Goal: Check status: Check status

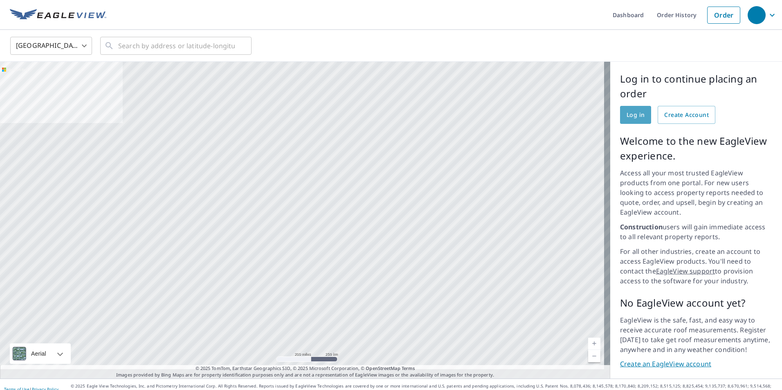
click at [626, 110] on span "Log in" at bounding box center [635, 115] width 18 height 10
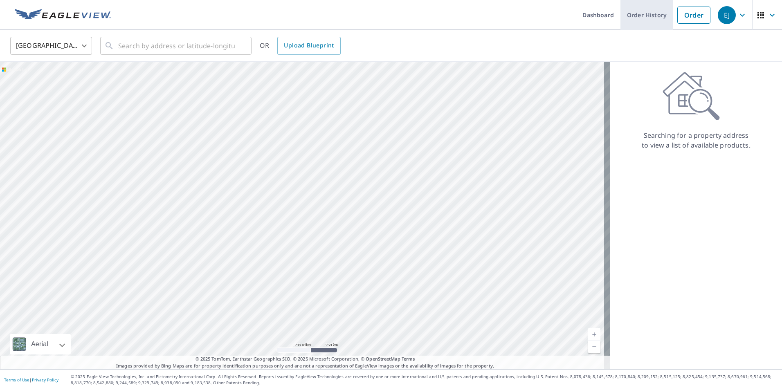
click at [640, 12] on link "Order History" at bounding box center [646, 15] width 53 height 30
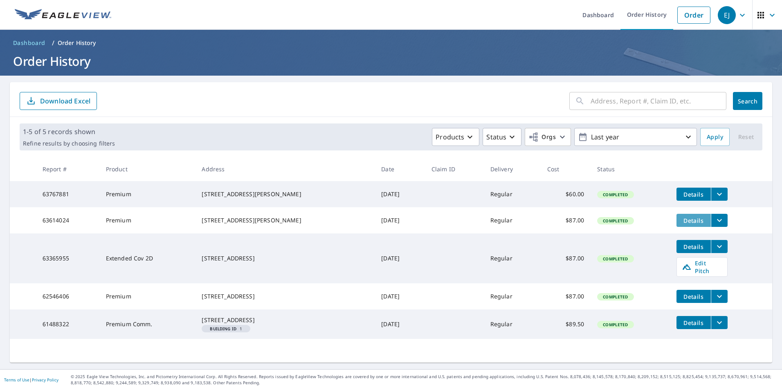
click at [685, 222] on span "Details" at bounding box center [693, 221] width 25 height 8
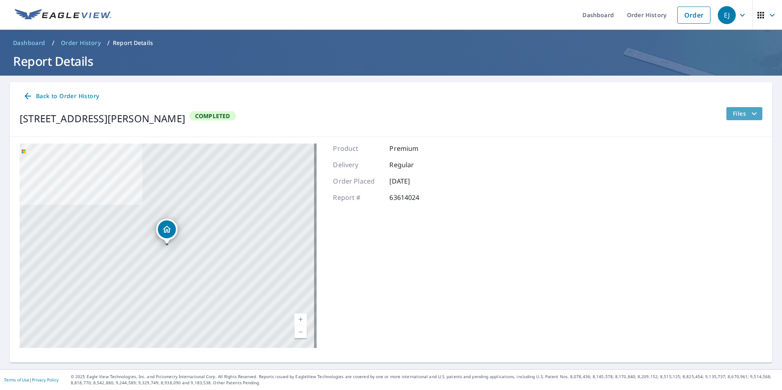
click at [749, 111] on icon "filesDropdownBtn-63614024" at bounding box center [754, 114] width 10 height 10
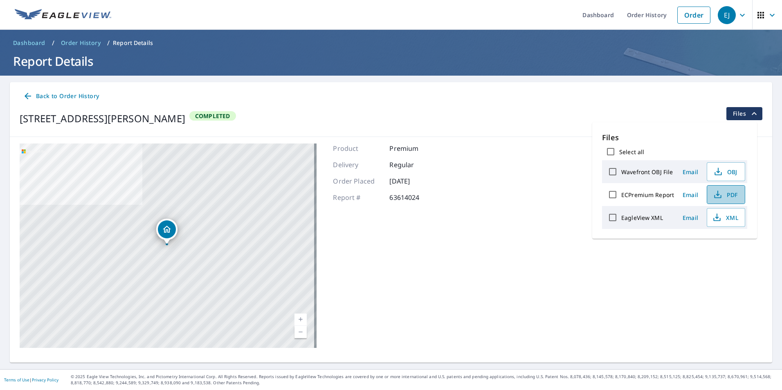
click at [723, 190] on span "PDF" at bounding box center [725, 195] width 26 height 10
